Goal: Navigation & Orientation: Find specific page/section

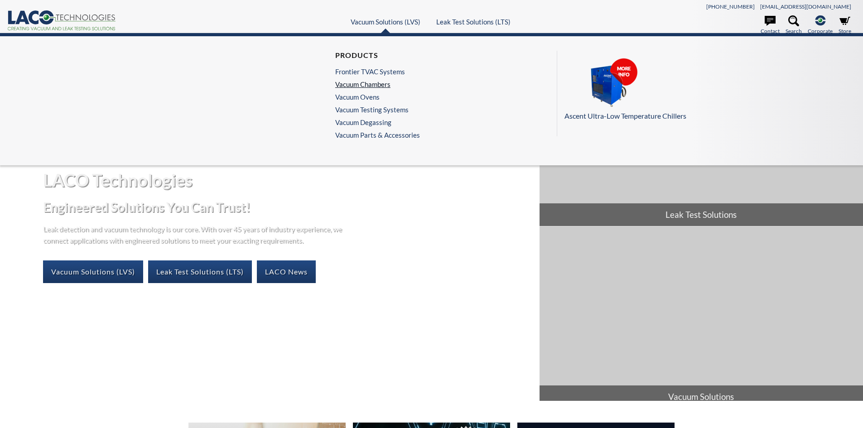
click at [378, 84] on link "Vacuum Chambers" at bounding box center [375, 84] width 80 height 8
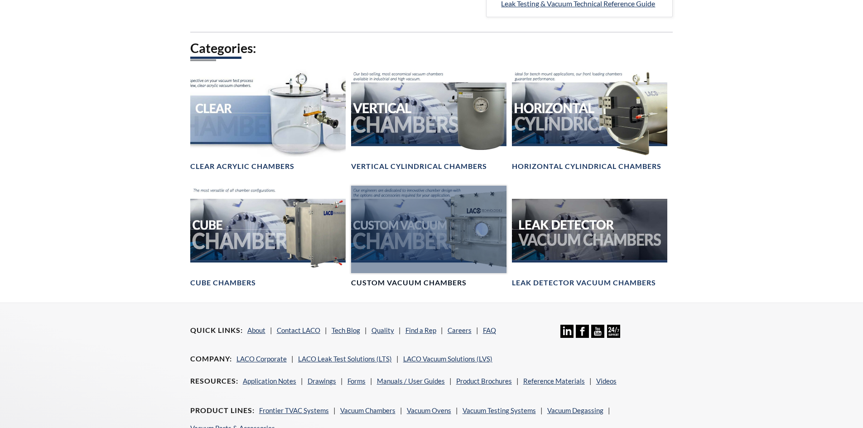
scroll to position [499, 0]
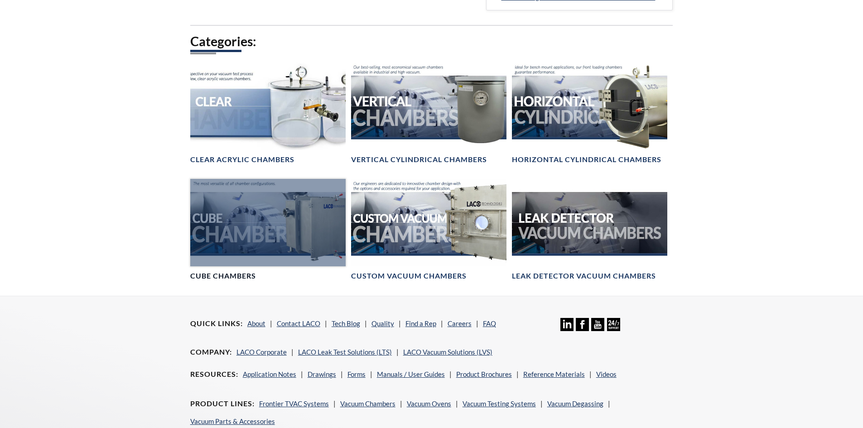
click at [309, 228] on div at bounding box center [267, 222] width 155 height 87
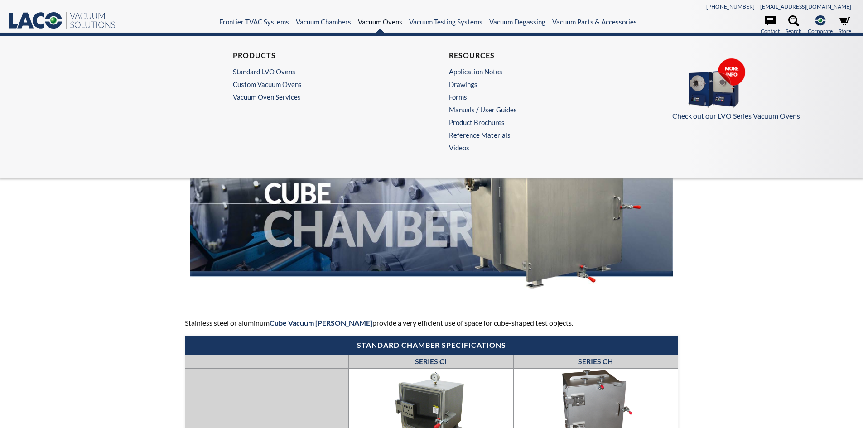
click at [388, 24] on link "Vacuum Ovens" at bounding box center [380, 22] width 44 height 8
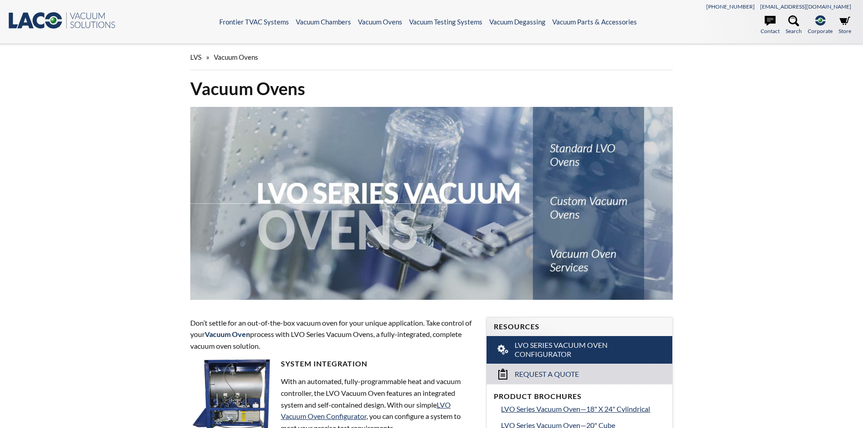
select select "Language Translate Widget"
